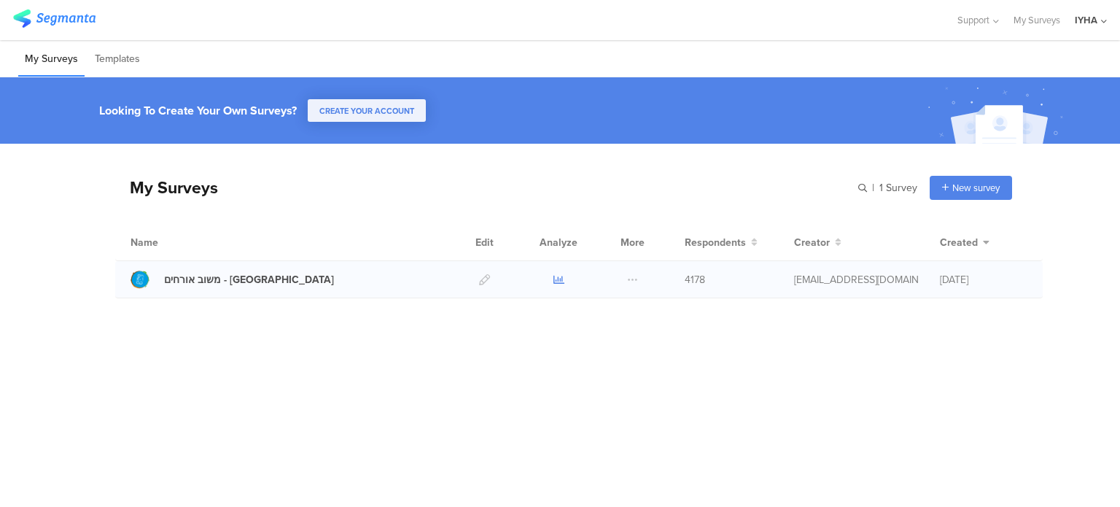
click at [556, 283] on icon at bounding box center [558, 279] width 11 height 11
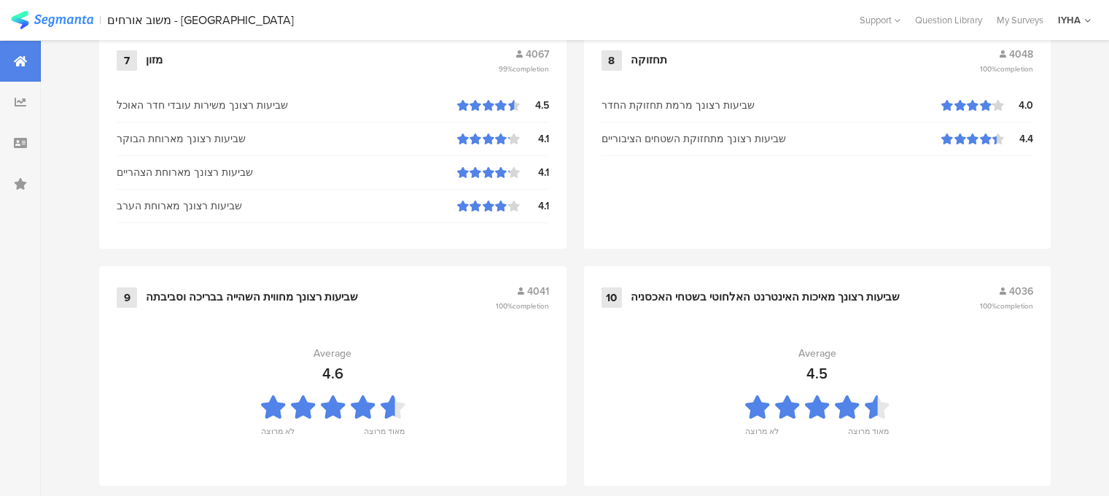
scroll to position [1643, 0]
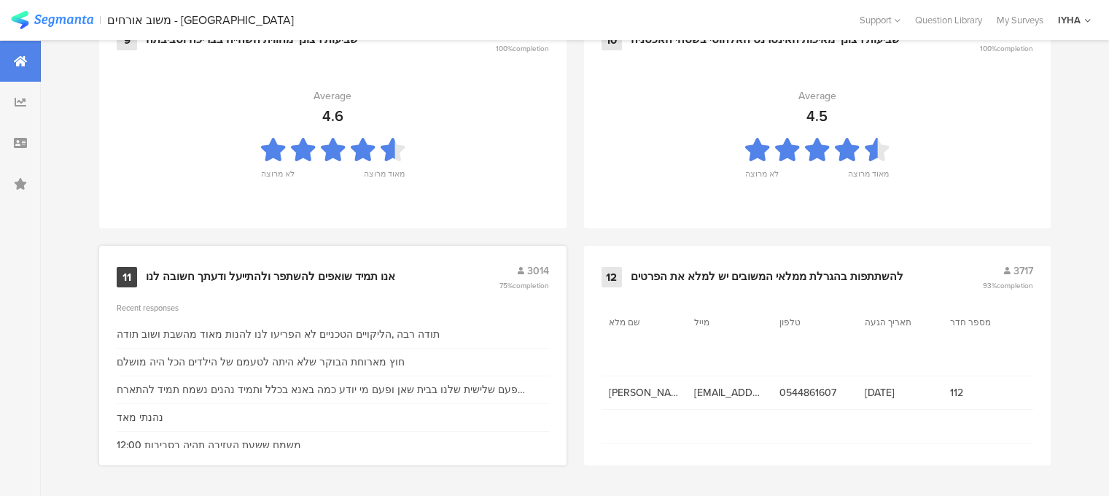
click at [267, 278] on div "אנו תמיד שואפים להשתפר ולהתייעל ודעתך חשובה לנו" at bounding box center [270, 277] width 249 height 15
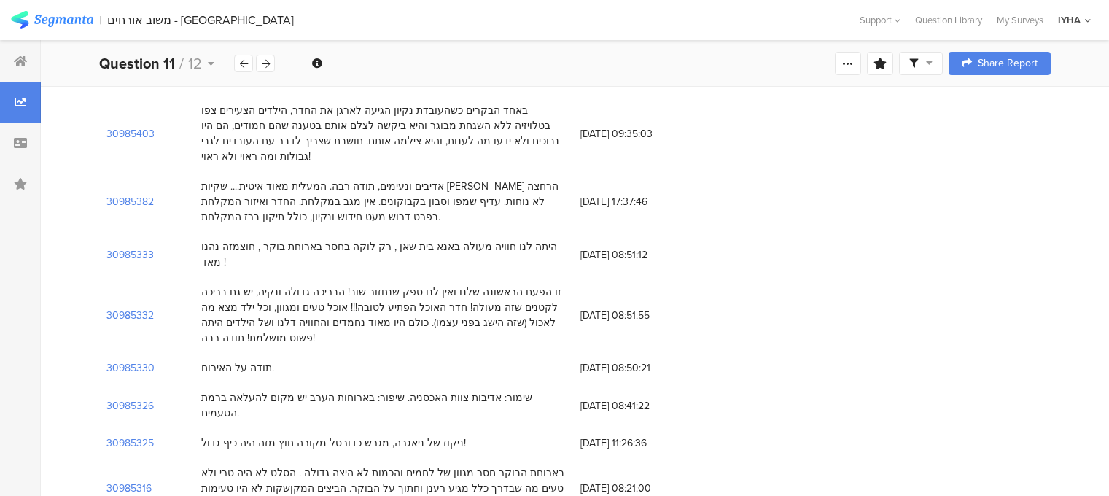
scroll to position [875, 0]
